Goal: Information Seeking & Learning: Learn about a topic

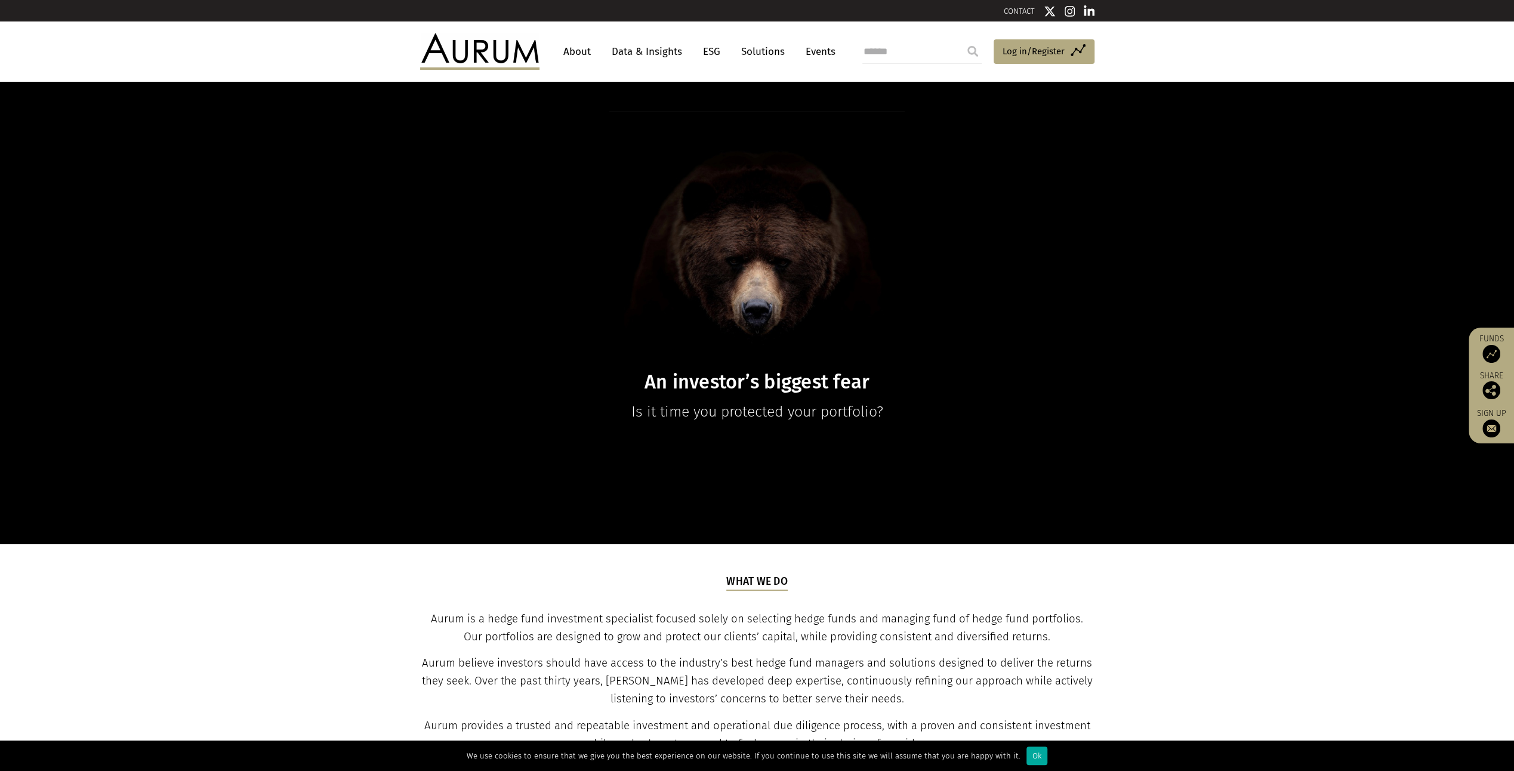
click at [565, 49] on link "About" at bounding box center [576, 52] width 39 height 22
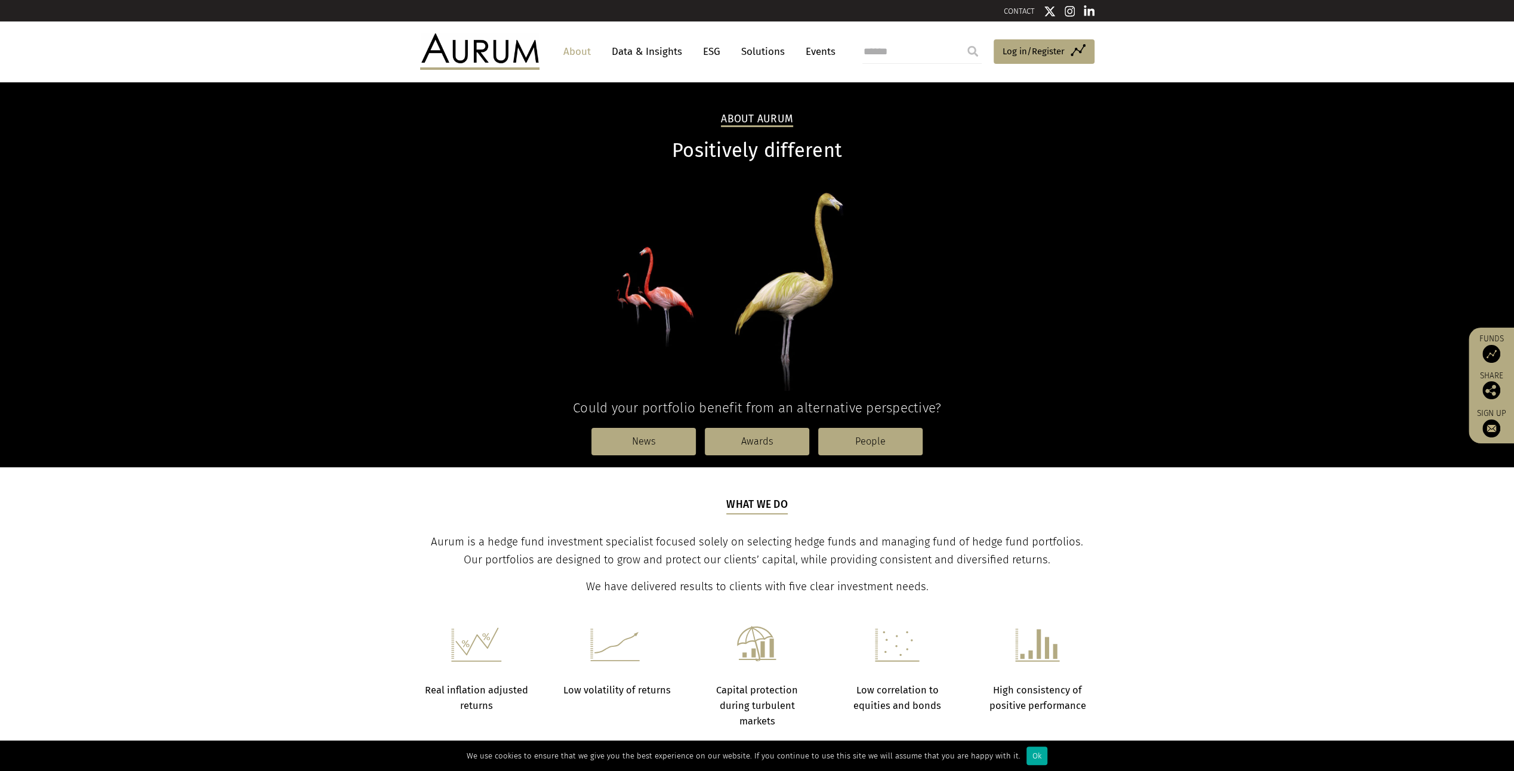
click at [755, 54] on link "Solutions" at bounding box center [763, 52] width 56 height 22
